Goal: Check status: Check status

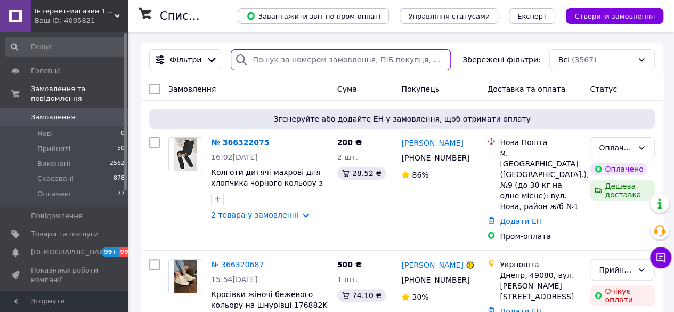
click at [349, 62] on input "search" at bounding box center [341, 59] width 220 height 21
paste input "366294676"
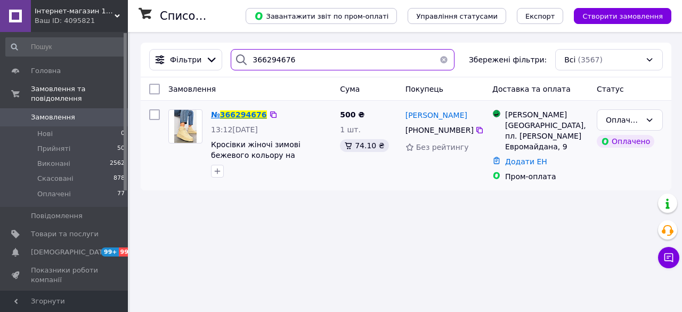
type input "366294676"
click at [232, 117] on span "366294676" at bounding box center [243, 114] width 47 height 9
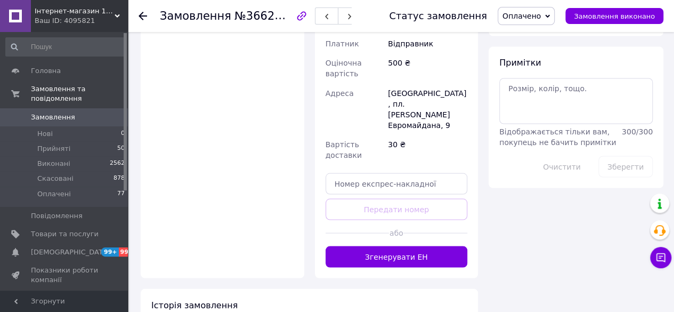
scroll to position [931, 0]
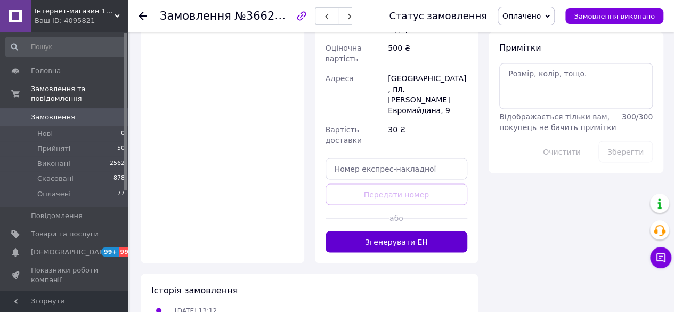
click at [363, 231] on button "Згенерувати ЕН" at bounding box center [397, 241] width 142 height 21
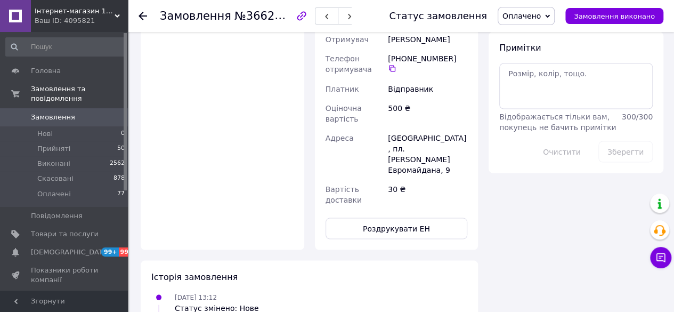
drag, startPoint x: 249, startPoint y: 299, endPoint x: 303, endPoint y: 300, distance: 53.8
copy div "PRM-292239279"
click at [353, 217] on button "Роздрукувати ЕН" at bounding box center [397, 227] width 142 height 21
click at [113, 20] on div "Ваш ID: 4095821" at bounding box center [81, 21] width 93 height 10
